Goal: Transaction & Acquisition: Subscribe to service/newsletter

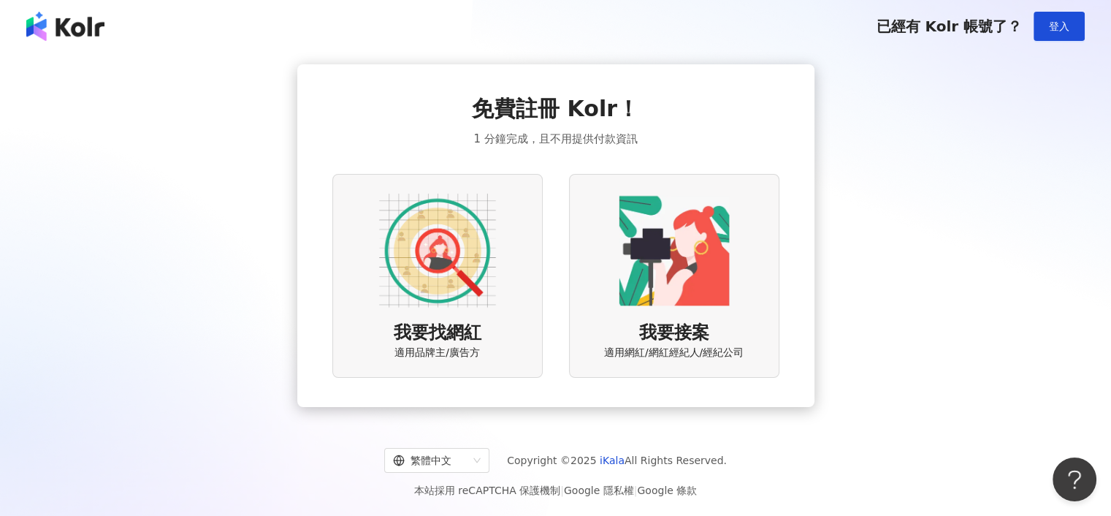
click at [435, 281] on img at bounding box center [437, 250] width 117 height 117
click at [695, 263] on img at bounding box center [674, 250] width 117 height 117
click at [462, 250] on img at bounding box center [437, 250] width 117 height 117
